Goal: Navigation & Orientation: Find specific page/section

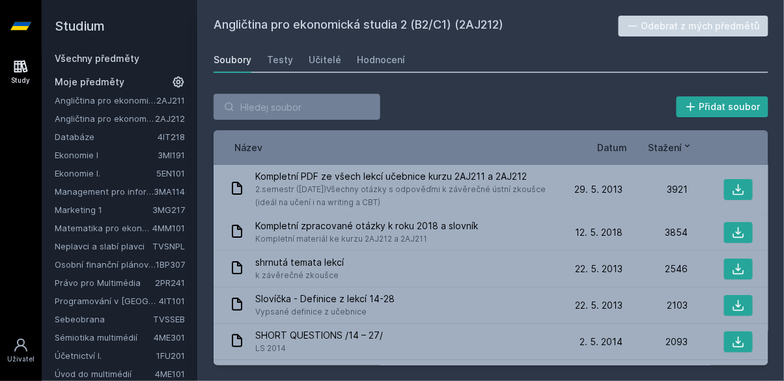
click at [156, 212] on link "3MG217" at bounding box center [168, 210] width 33 height 10
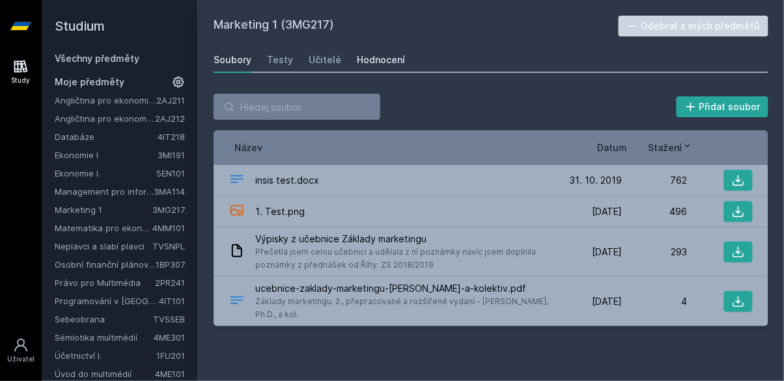
click at [398, 56] on div "Hodnocení" at bounding box center [381, 59] width 48 height 13
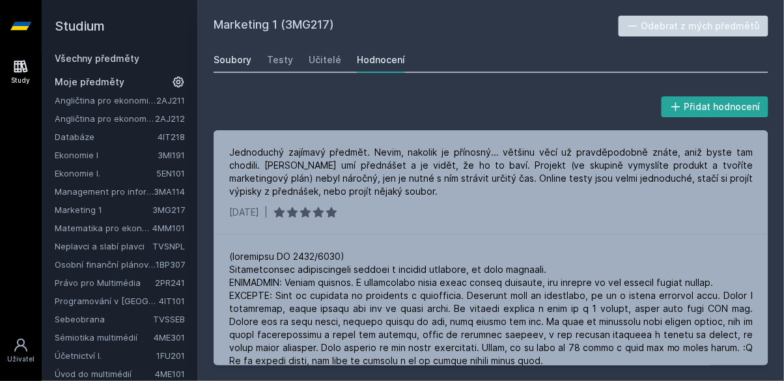
click at [239, 66] on link "Soubory" at bounding box center [233, 60] width 38 height 26
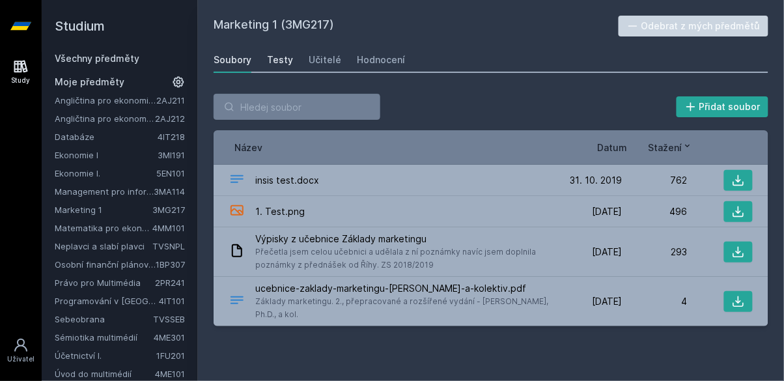
click at [288, 57] on div "Testy" at bounding box center [280, 59] width 26 height 13
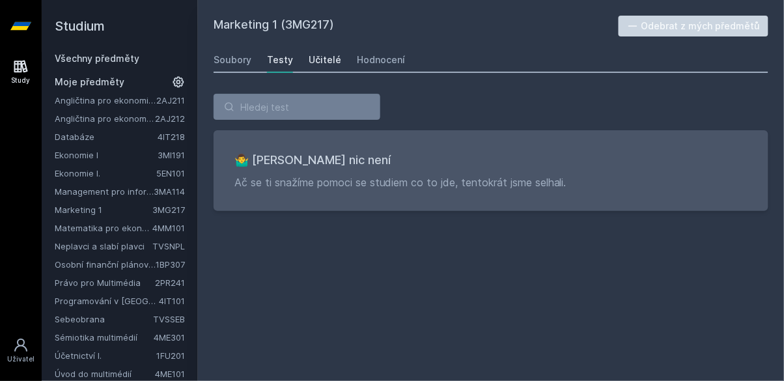
click at [320, 63] on div "Učitelé" at bounding box center [325, 59] width 33 height 13
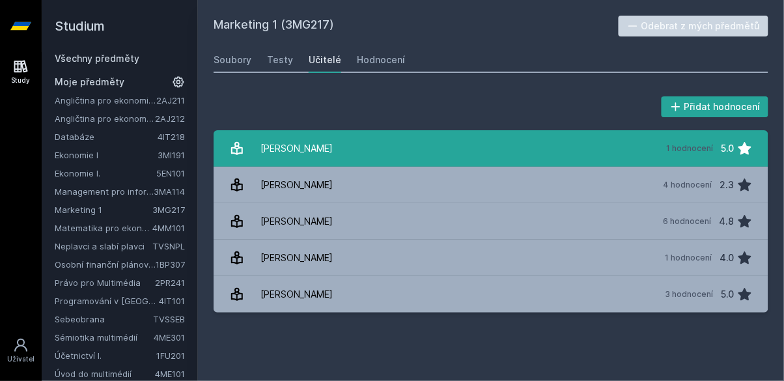
click at [375, 149] on link "Dvořáková Michaela 1 hodnocení 5.0" at bounding box center [491, 148] width 555 height 36
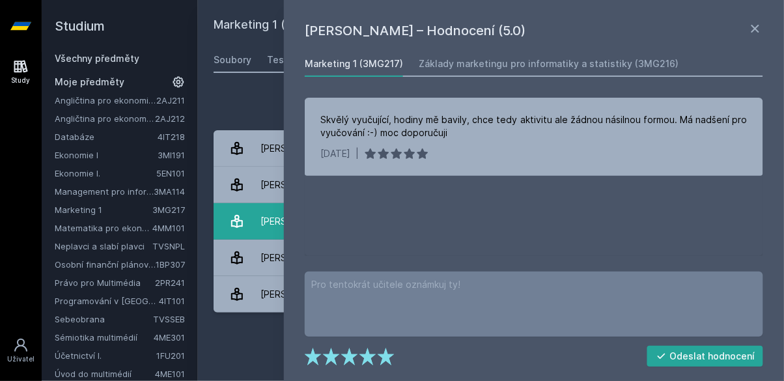
click at [240, 214] on icon at bounding box center [237, 222] width 16 height 16
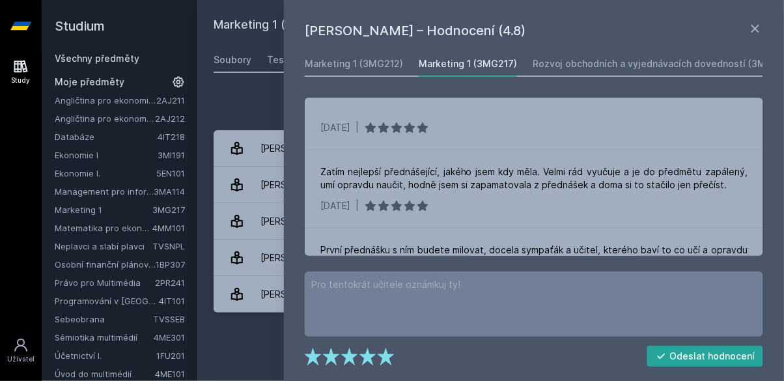
click at [219, 104] on div "Přidat hodnocení" at bounding box center [491, 107] width 555 height 26
click at [227, 111] on div "Přidat hodnocení" at bounding box center [491, 107] width 555 height 26
click at [757, 23] on icon at bounding box center [756, 29] width 16 height 16
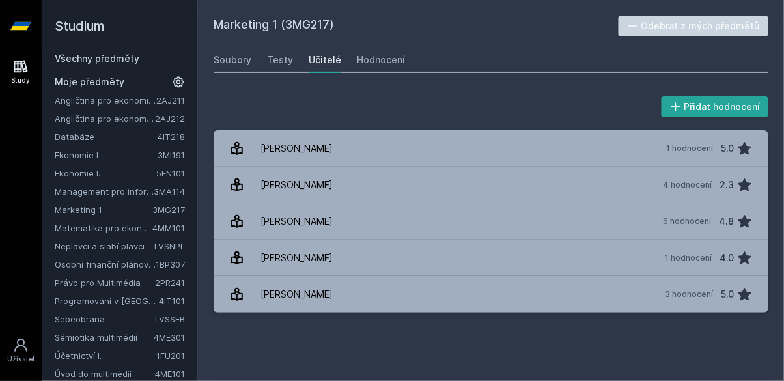
click at [144, 116] on link "Angličtina pro ekonomická studia 2 (B2/C1)" at bounding box center [105, 118] width 100 height 13
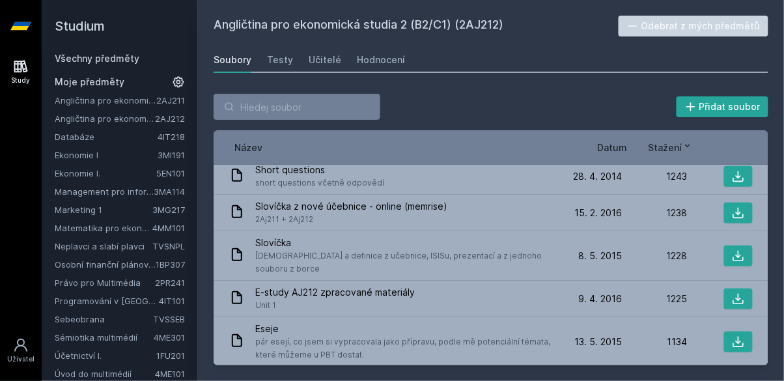
scroll to position [963, 0]
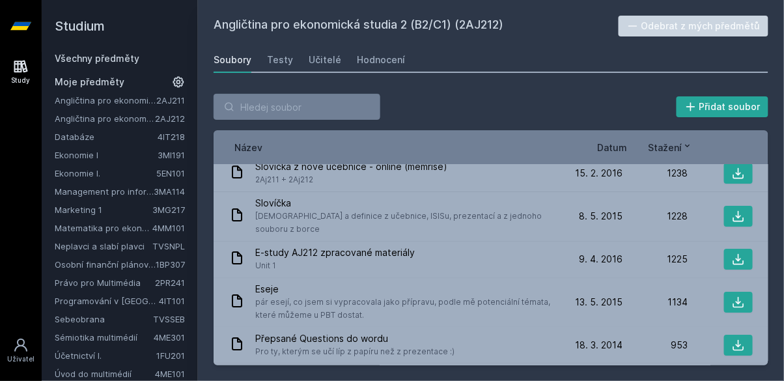
click at [147, 96] on link "Angličtina pro ekonomická studia 1 (B2/C1)" at bounding box center [106, 100] width 102 height 13
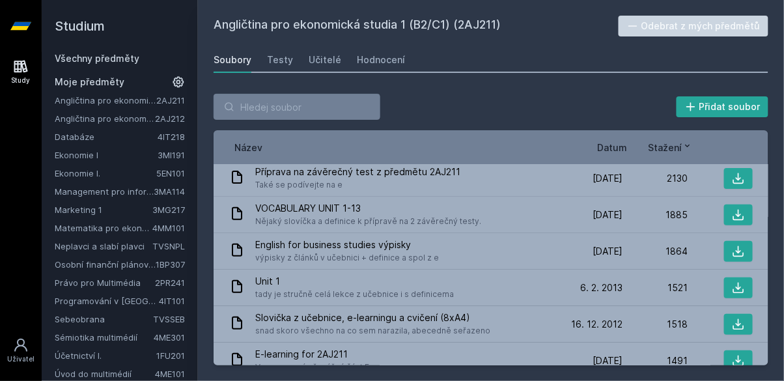
scroll to position [108, 0]
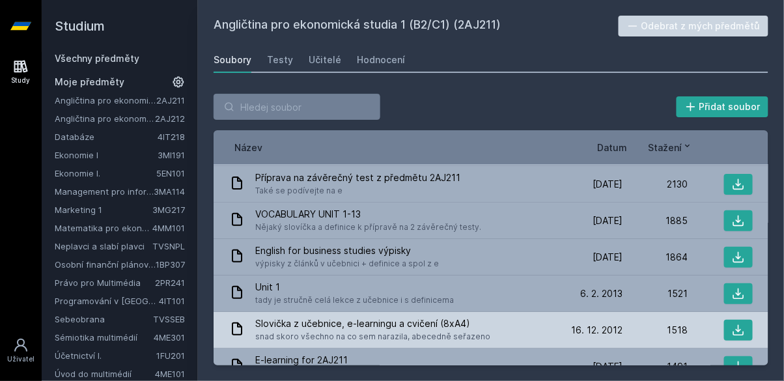
click at [516, 332] on div "Slovička z učebnice, e-learningu a cvičení (8xA4) snad skoro všechno na co sem …" at bounding box center [393, 330] width 328 height 26
click at [739, 332] on icon at bounding box center [738, 330] width 11 height 11
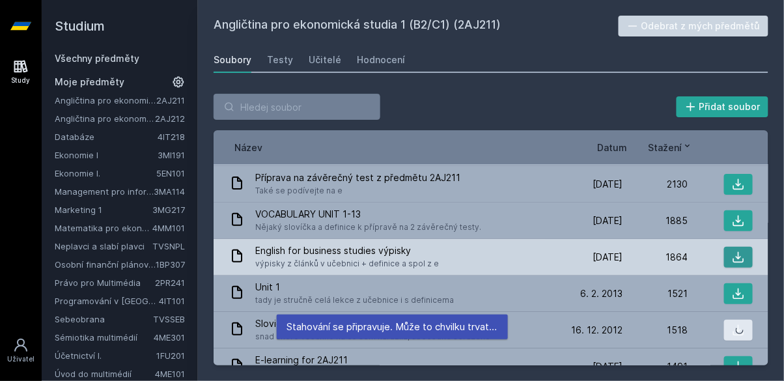
click at [739, 257] on icon at bounding box center [738, 257] width 11 height 11
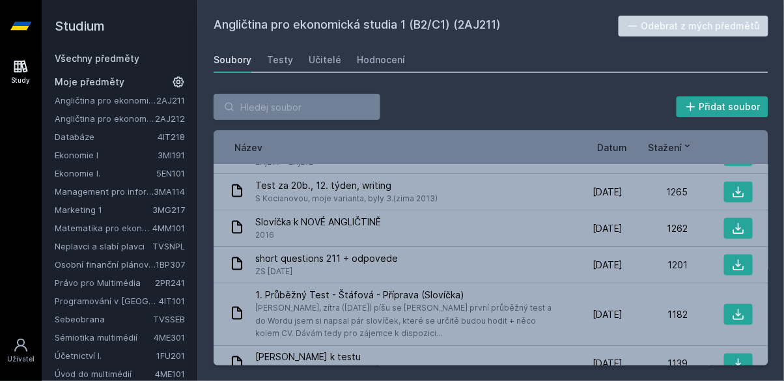
click at [616, 152] on span "Datum" at bounding box center [613, 148] width 30 height 14
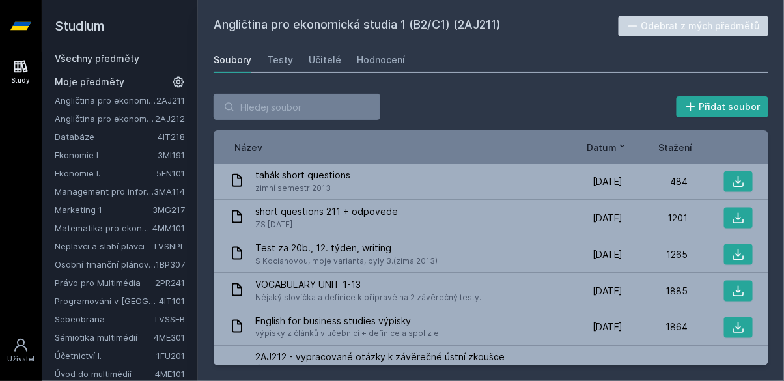
scroll to position [950, 0]
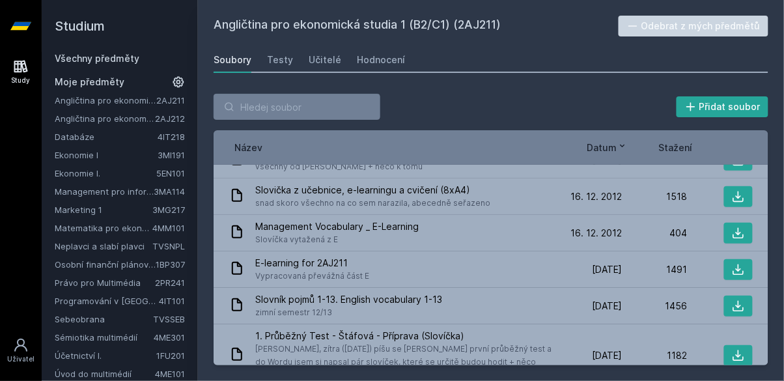
click at [619, 145] on icon at bounding box center [622, 146] width 10 height 10
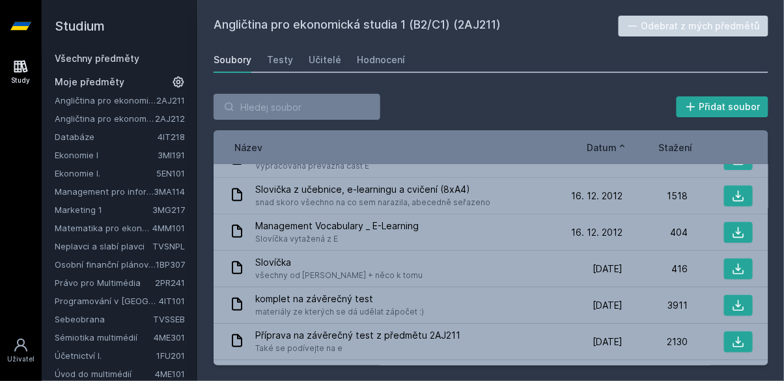
scroll to position [0, 0]
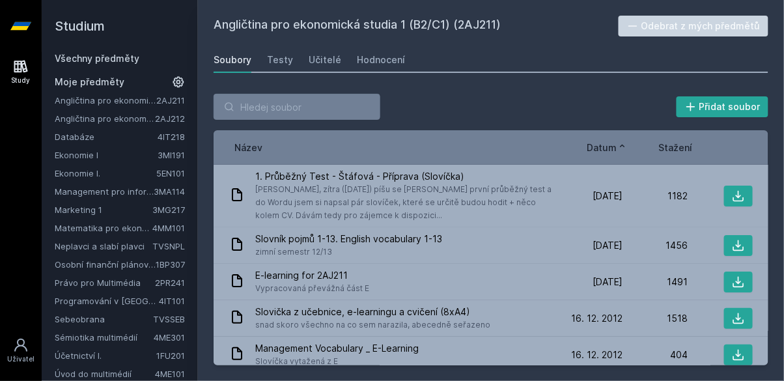
click at [619, 145] on icon at bounding box center [622, 146] width 10 height 10
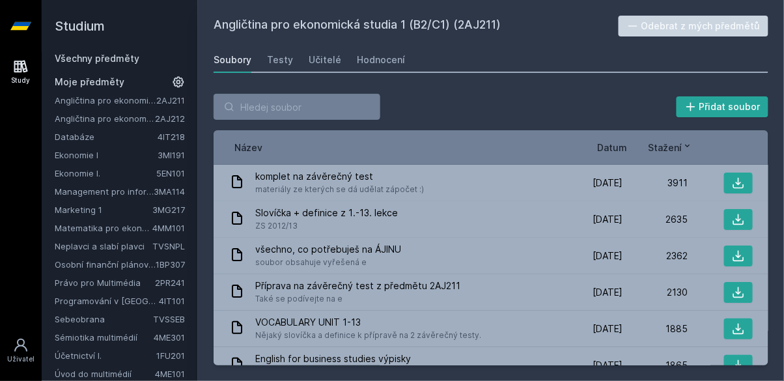
click at [616, 147] on span "Datum" at bounding box center [613, 148] width 30 height 14
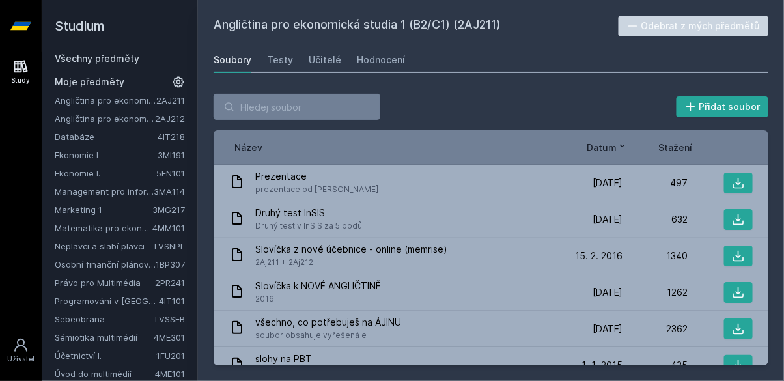
click at [623, 146] on icon at bounding box center [622, 146] width 10 height 10
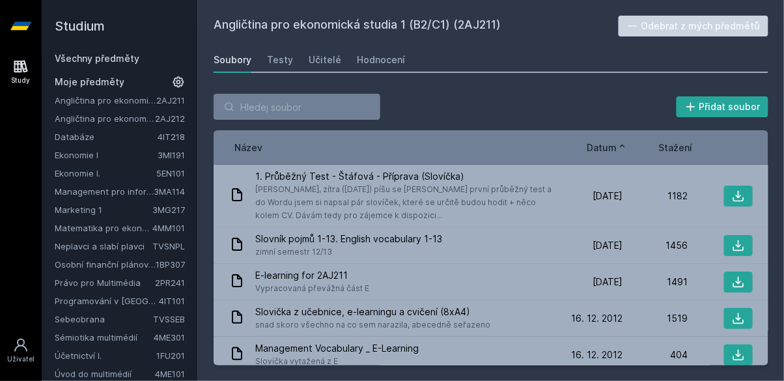
click at [623, 148] on icon at bounding box center [622, 146] width 10 height 10
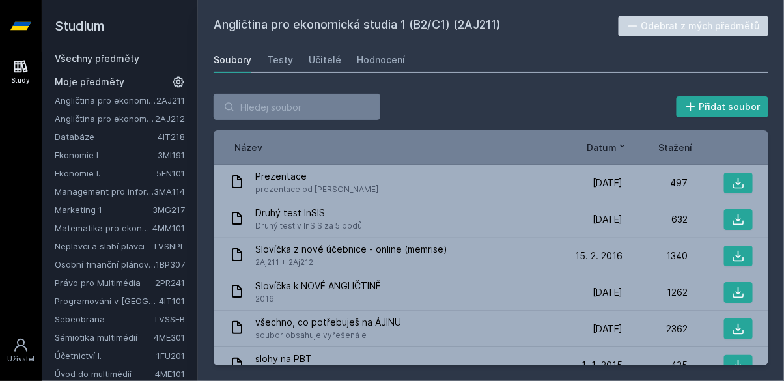
click at [623, 146] on icon at bounding box center [623, 146] width 5 height 3
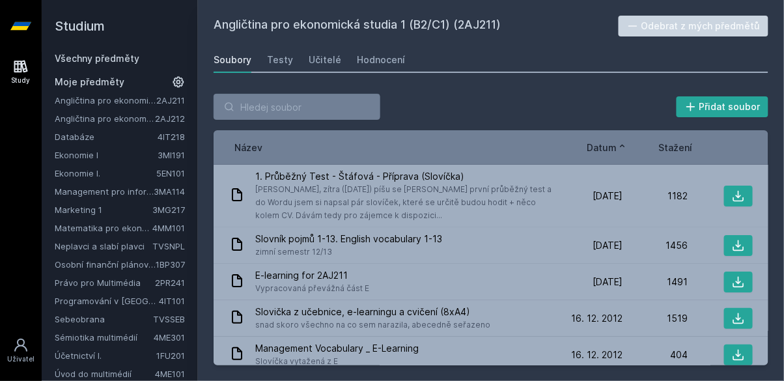
click at [623, 146] on icon at bounding box center [622, 146] width 10 height 10
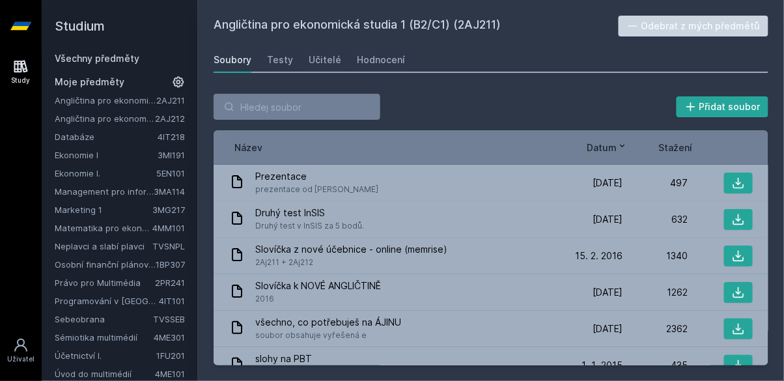
click at [623, 146] on icon at bounding box center [623, 146] width 5 height 3
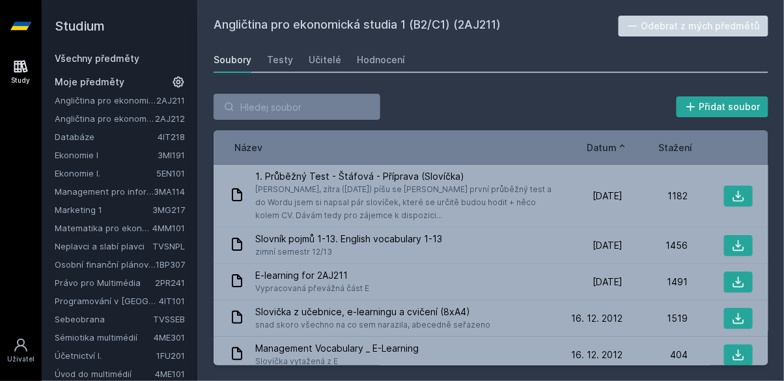
click at [620, 150] on icon at bounding box center [622, 146] width 10 height 10
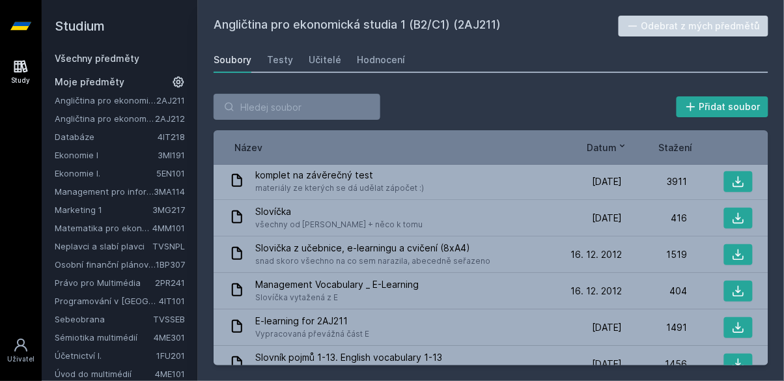
scroll to position [15, 0]
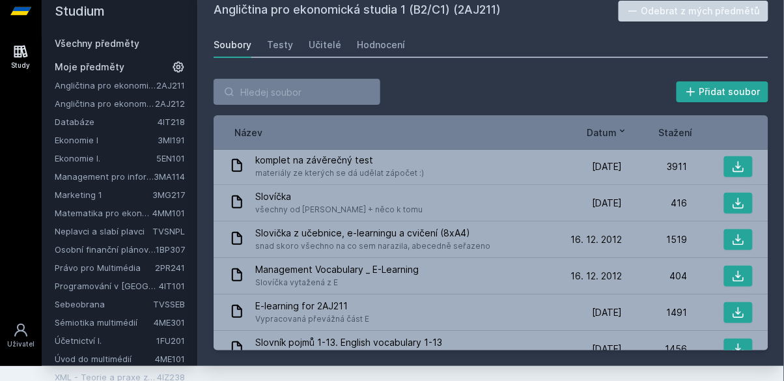
click at [623, 130] on icon at bounding box center [622, 131] width 10 height 10
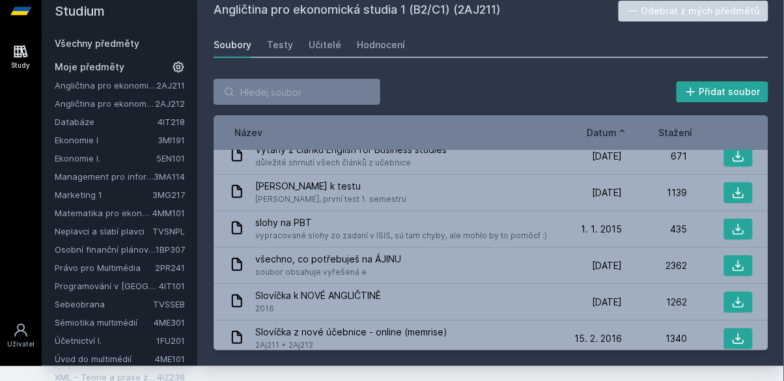
click at [624, 131] on icon at bounding box center [622, 131] width 10 height 10
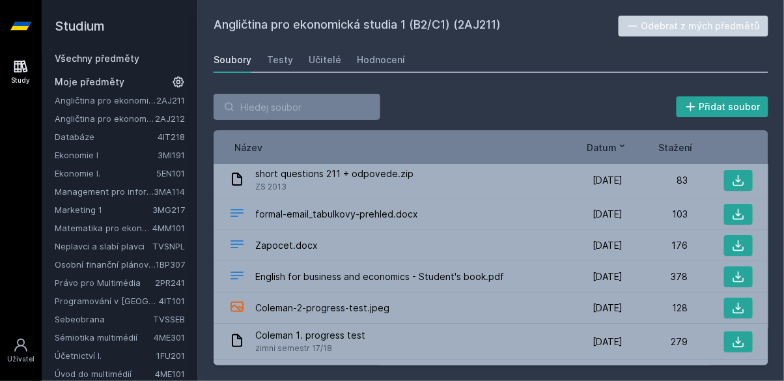
scroll to position [0, 0]
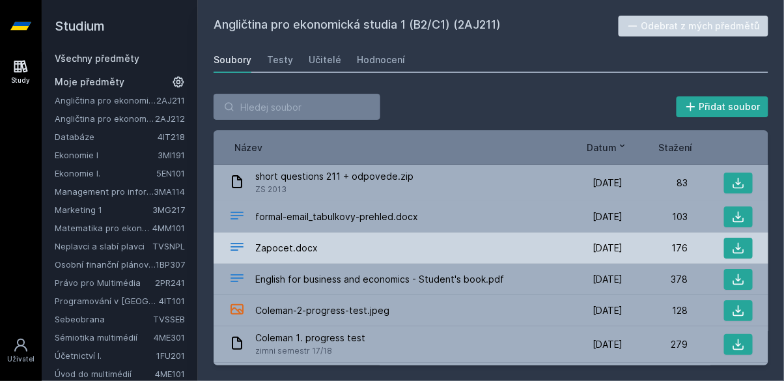
click at [408, 250] on div "Zapocet.docx" at bounding box center [393, 248] width 328 height 19
click at [742, 251] on icon at bounding box center [738, 248] width 13 height 13
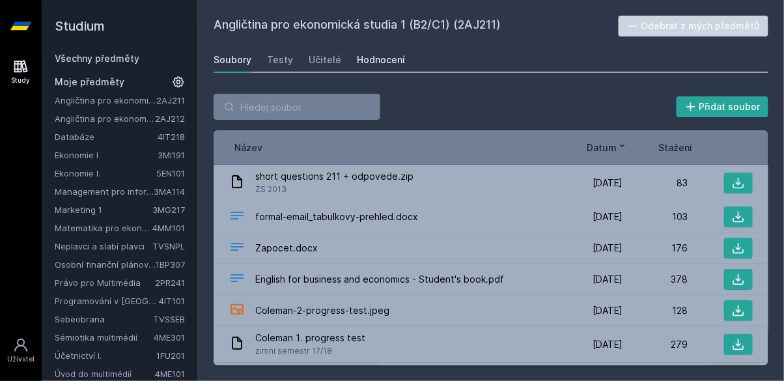
click at [380, 53] on link "Hodnocení" at bounding box center [381, 60] width 48 height 26
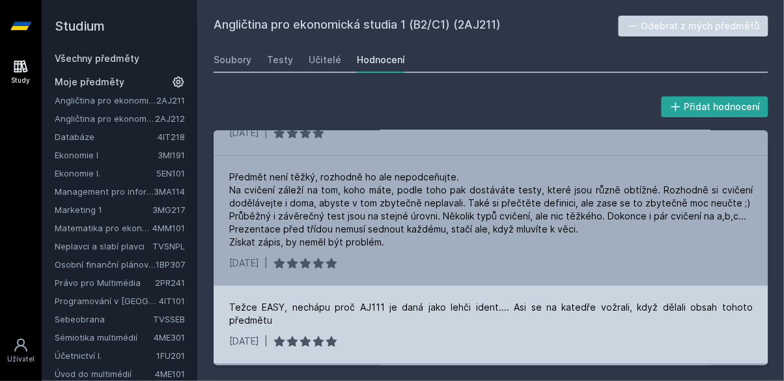
scroll to position [1856, 0]
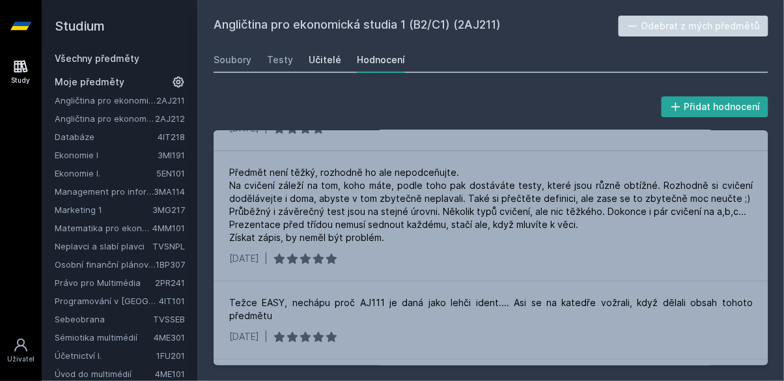
click at [330, 56] on div "Učitelé" at bounding box center [325, 59] width 33 height 13
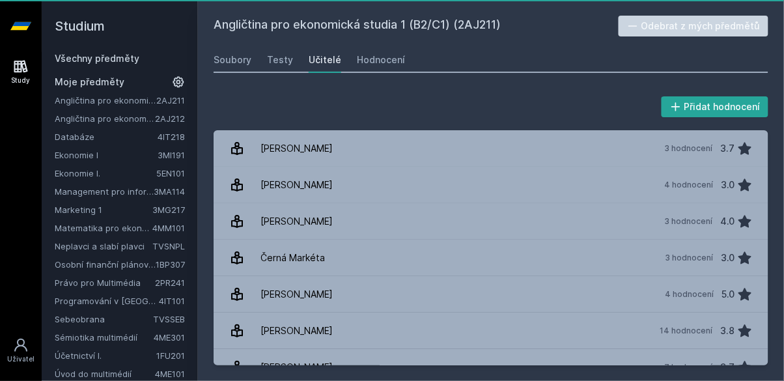
click at [333, 57] on div "Učitelé" at bounding box center [325, 59] width 33 height 13
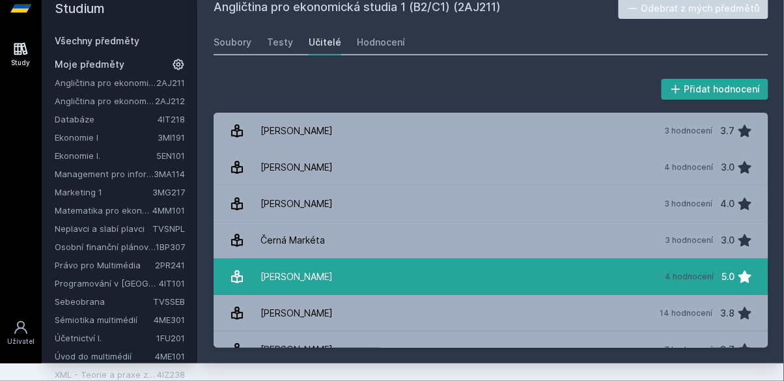
scroll to position [27, 0]
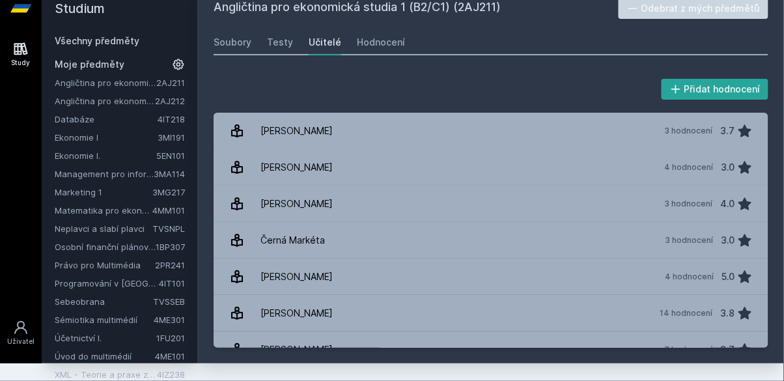
click at [148, 82] on div "Angličtina pro ekonomická studia 1 (B2/C1) 2AJ211 Angličtina pro ekonomická stu…" at bounding box center [120, 228] width 130 height 305
click at [142, 94] on link "Angličtina pro ekonomická studia 2 (B2/C1)" at bounding box center [105, 100] width 100 height 13
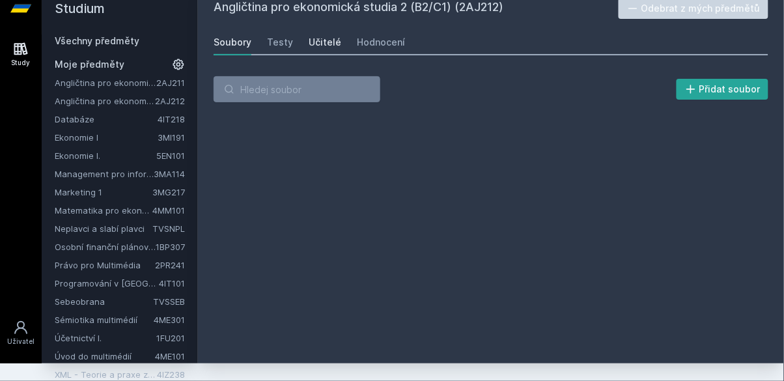
click at [330, 36] on div "Učitelé" at bounding box center [325, 42] width 33 height 13
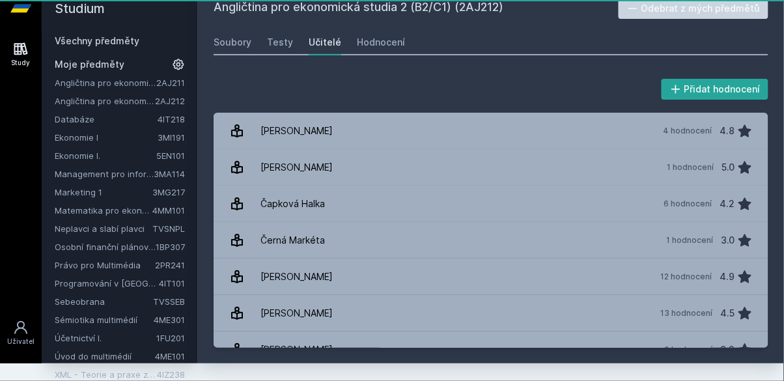
click at [326, 36] on div "Učitelé" at bounding box center [325, 42] width 33 height 13
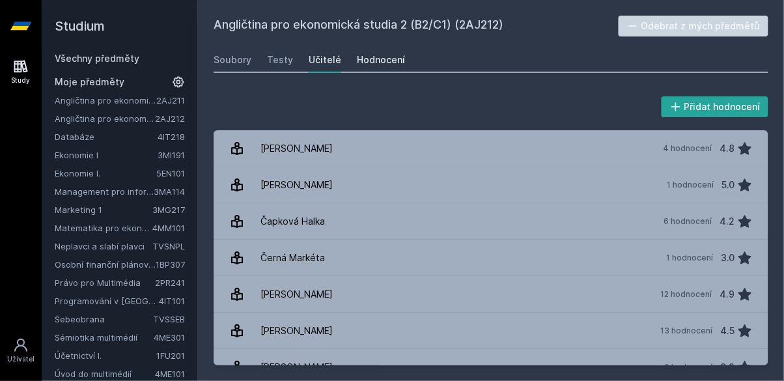
click at [393, 55] on div "Hodnocení" at bounding box center [381, 59] width 48 height 13
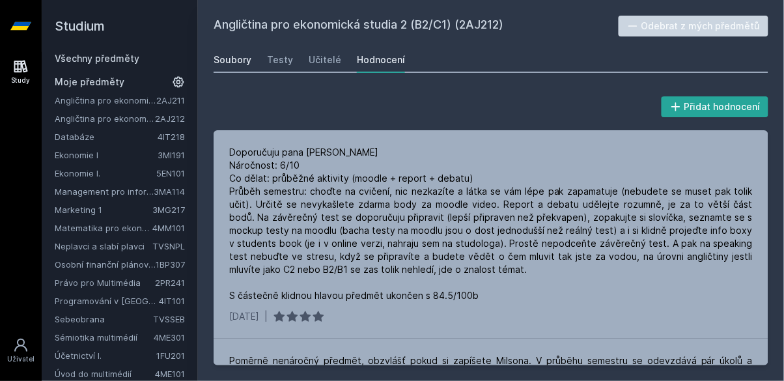
click at [242, 59] on div "Soubory" at bounding box center [233, 59] width 38 height 13
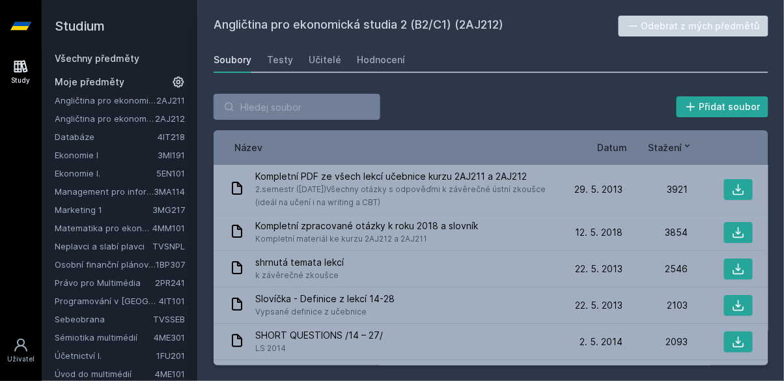
click at [621, 143] on span "Datum" at bounding box center [613, 148] width 30 height 14
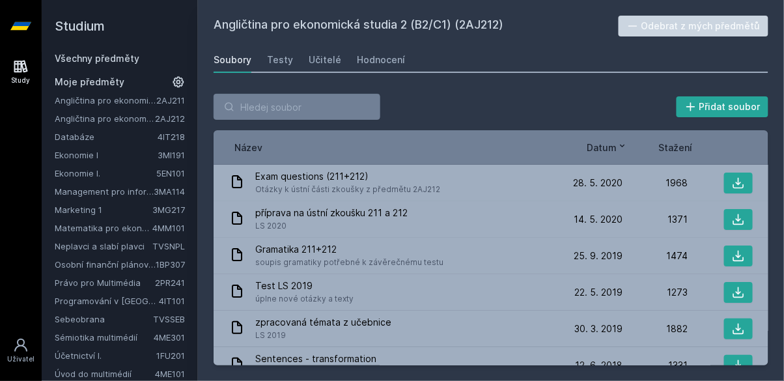
click at [621, 144] on icon at bounding box center [622, 146] width 10 height 10
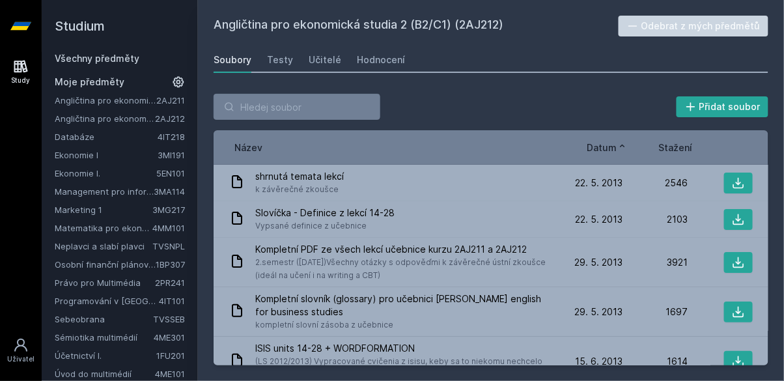
click at [620, 143] on icon at bounding box center [622, 146] width 10 height 10
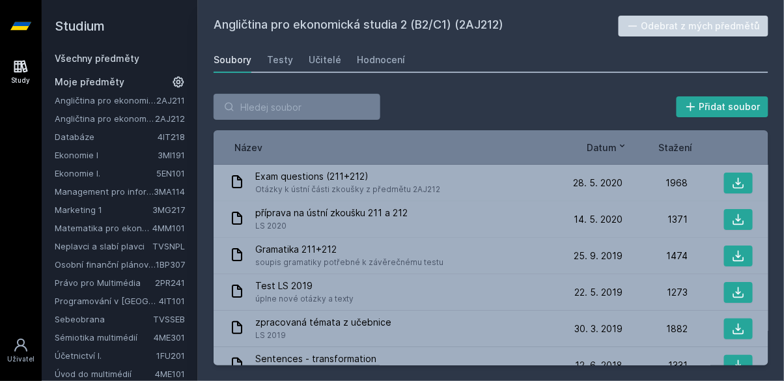
click at [623, 146] on icon at bounding box center [622, 146] width 10 height 10
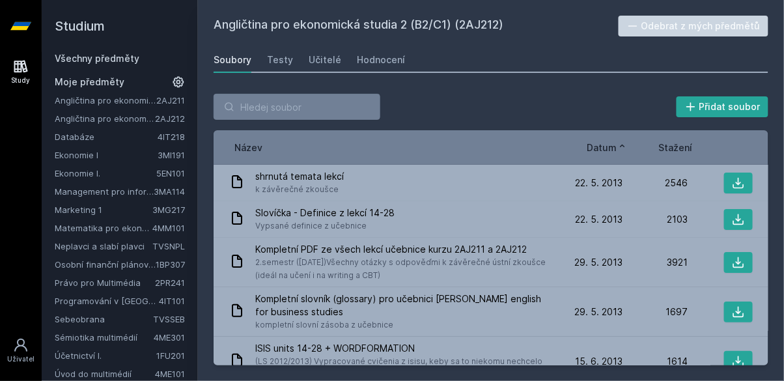
click at [625, 145] on icon at bounding box center [622, 146] width 10 height 10
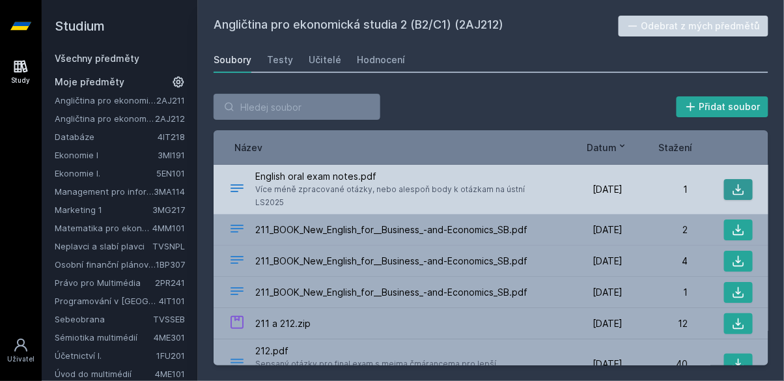
click at [740, 183] on icon at bounding box center [738, 189] width 13 height 13
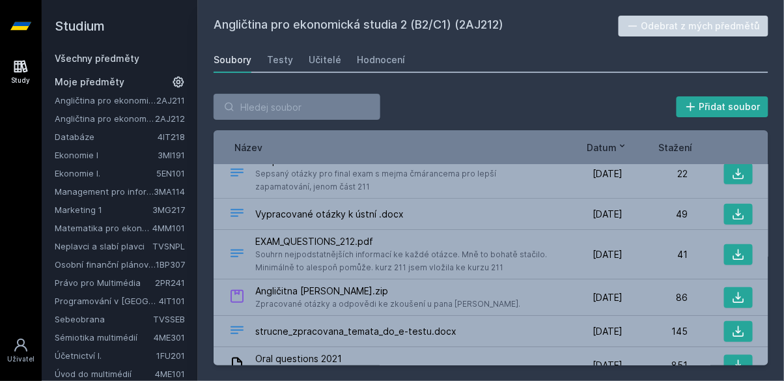
scroll to position [242, 0]
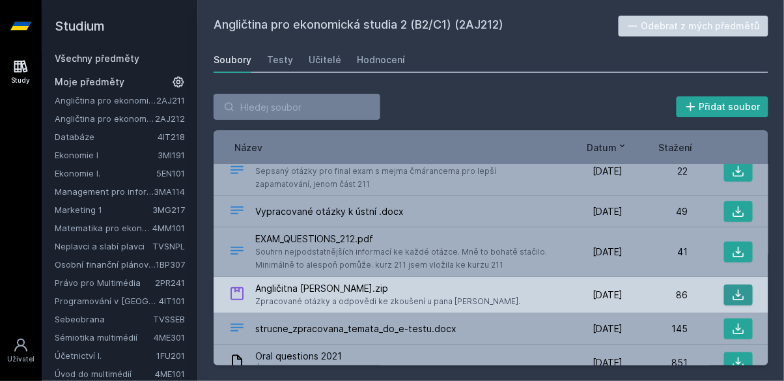
click at [744, 289] on icon at bounding box center [738, 295] width 13 height 13
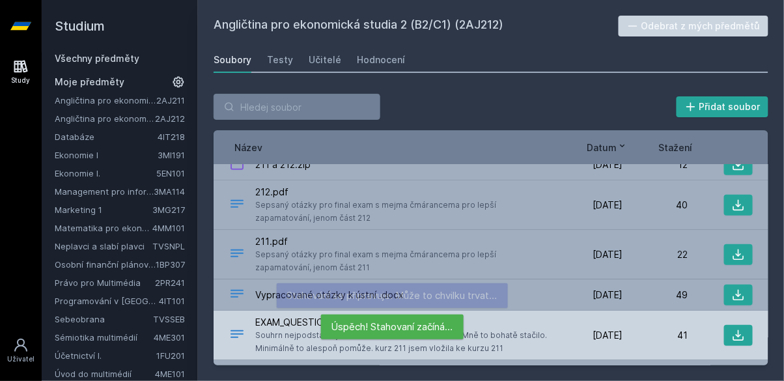
scroll to position [131, 0]
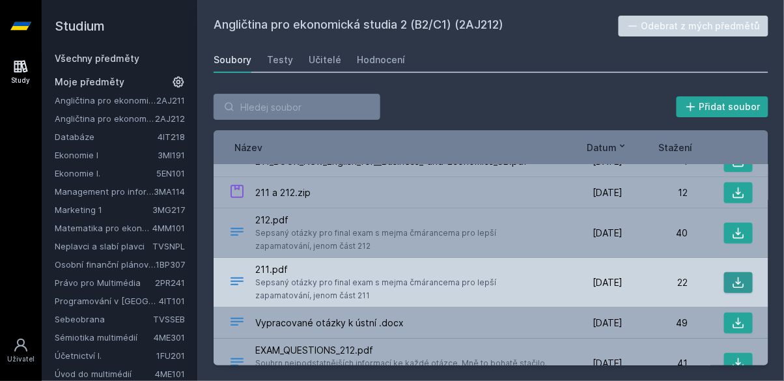
click at [738, 276] on icon at bounding box center [738, 282] width 13 height 13
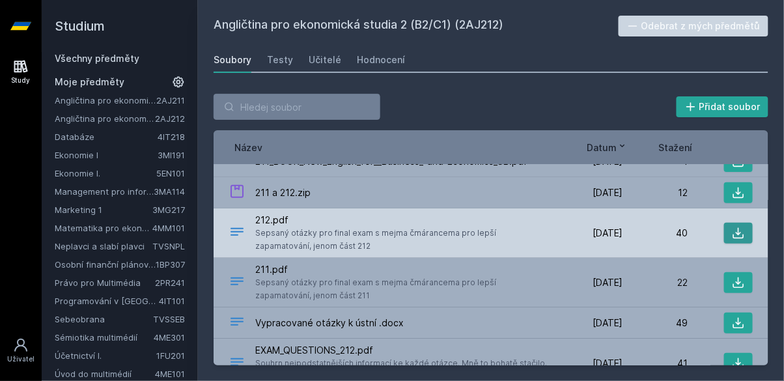
click at [742, 227] on icon at bounding box center [738, 233] width 13 height 13
